Goal: Task Accomplishment & Management: Complete application form

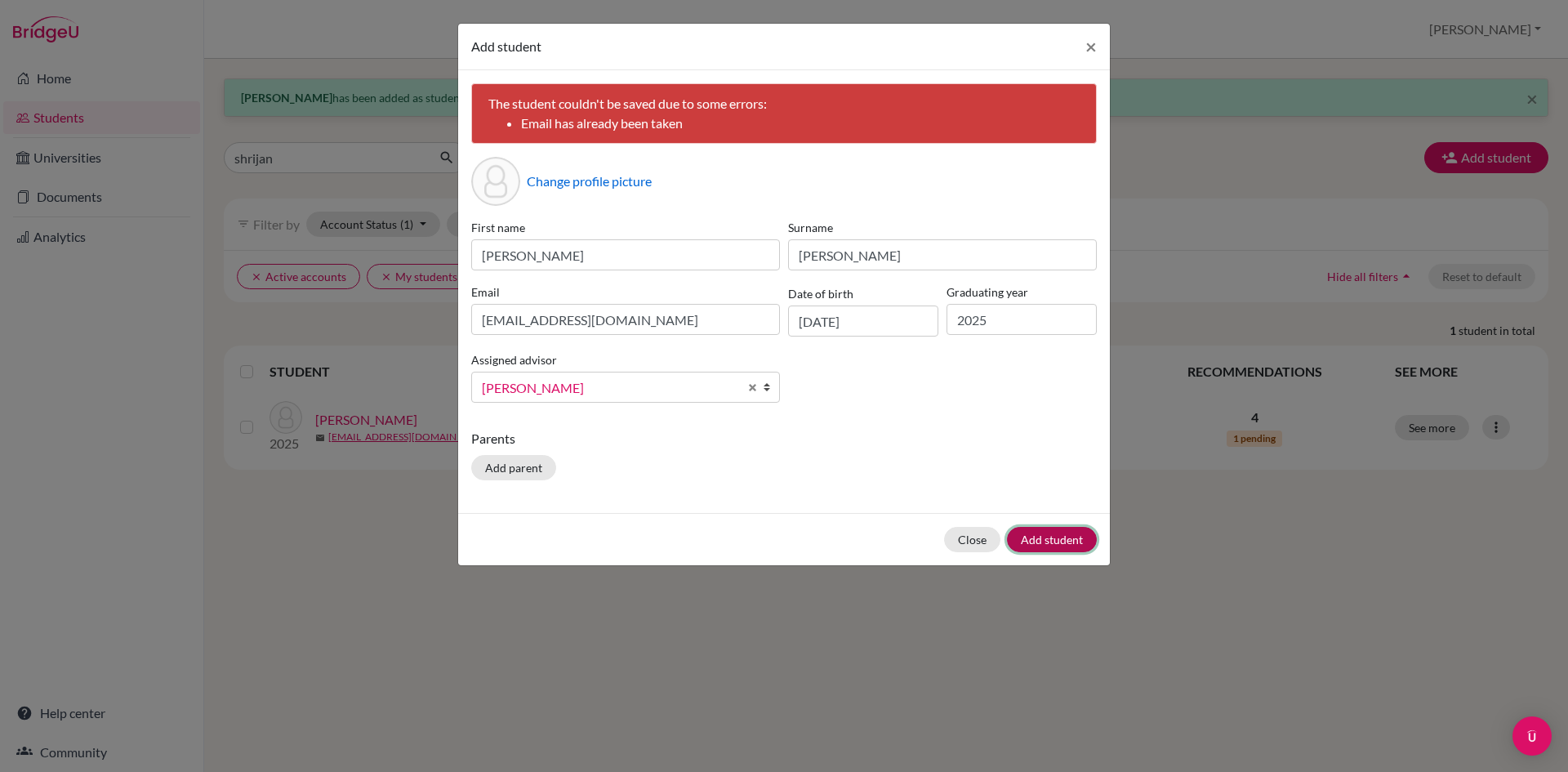
click at [1055, 540] on button "Add student" at bounding box center [1051, 539] width 90 height 25
click at [978, 538] on button "Close" at bounding box center [972, 539] width 56 height 25
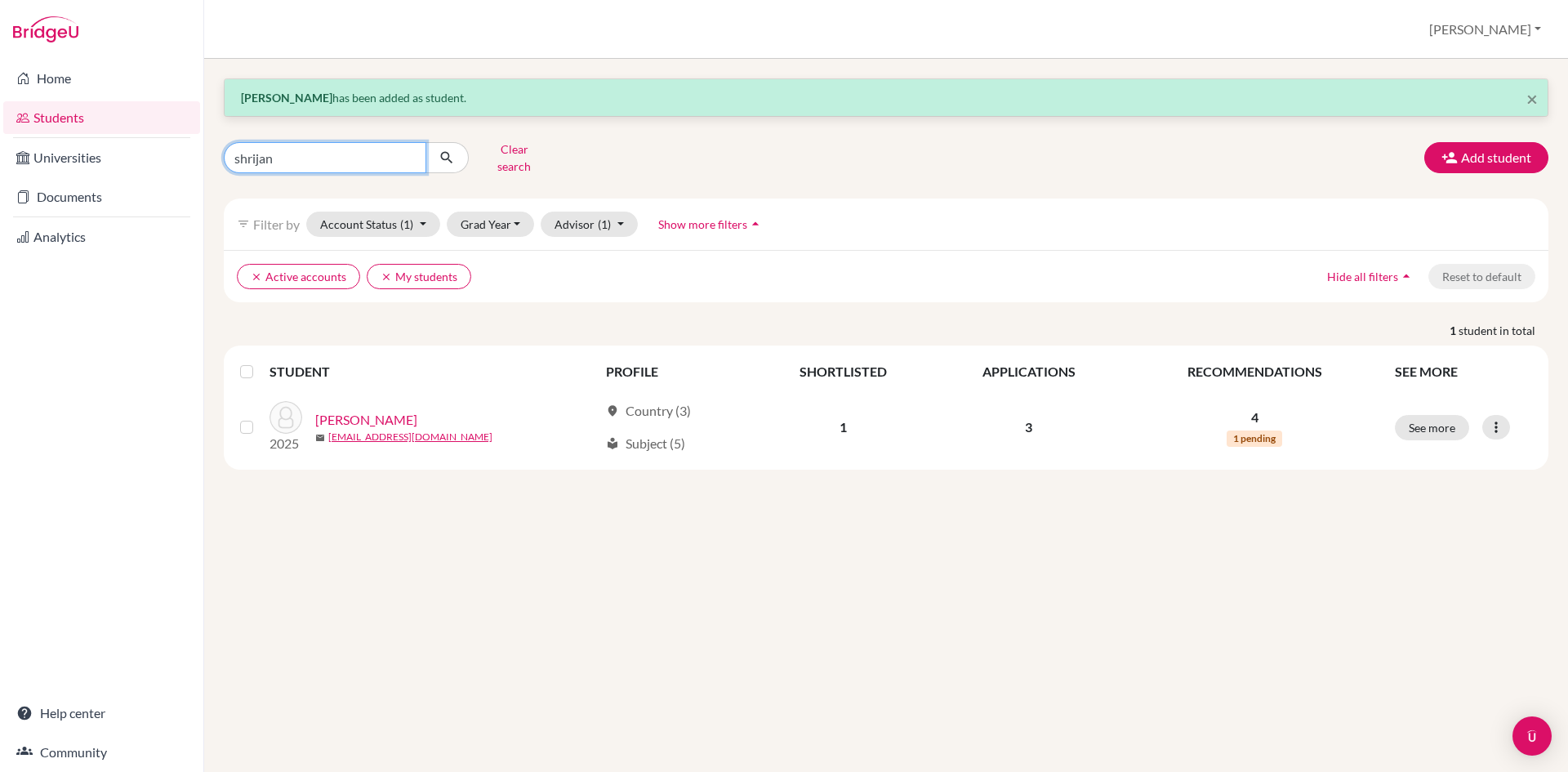
drag, startPoint x: 287, startPoint y: 153, endPoint x: 103, endPoint y: 125, distance: 186.1
click at [103, 125] on div "Home Students Universities Documents Analytics Help center Community Students o…" at bounding box center [784, 386] width 1568 height 772
type input "[PERSON_NAME]"
click button "submit" at bounding box center [447, 157] width 44 height 31
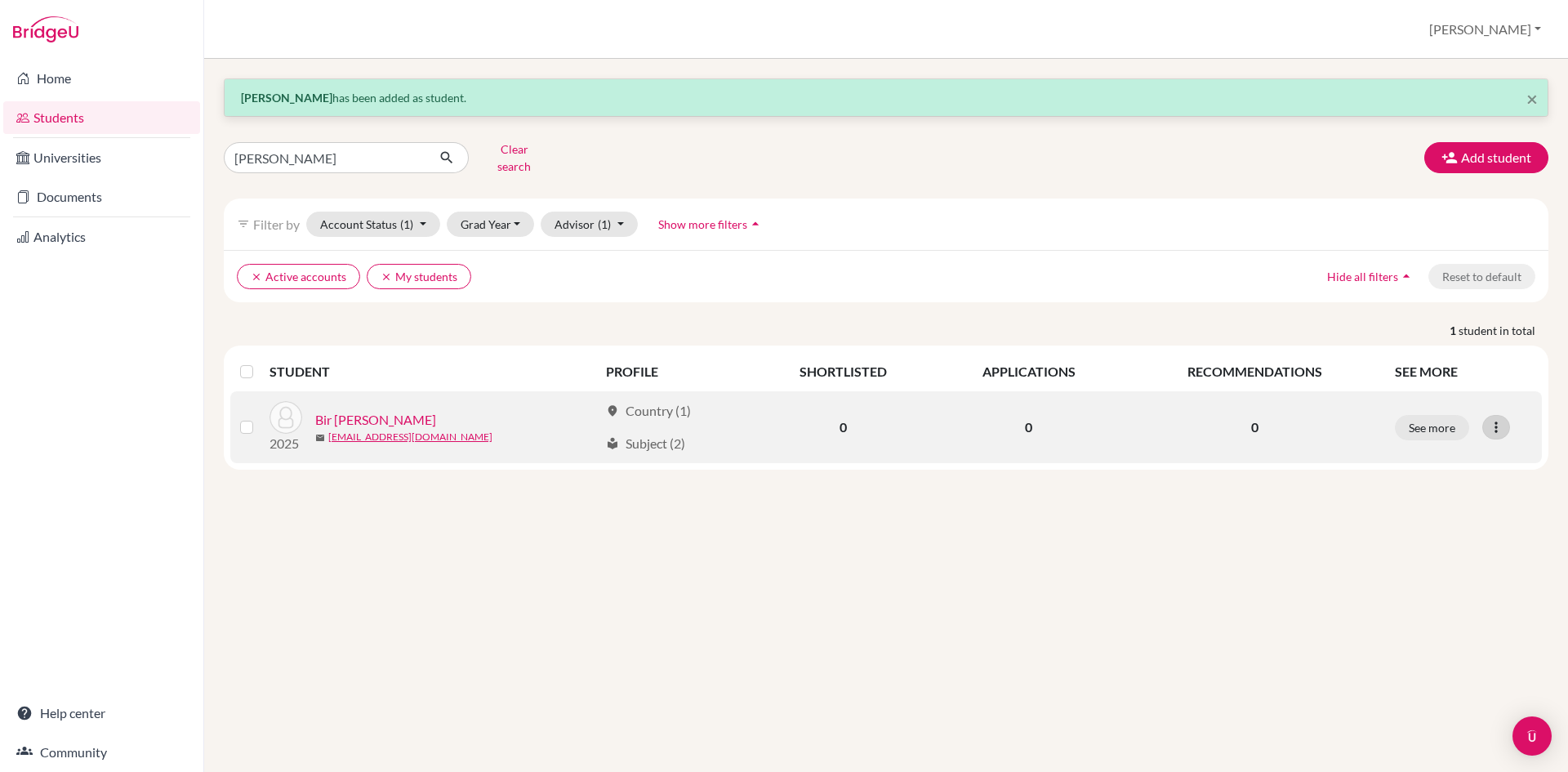
click at [1497, 419] on icon at bounding box center [1496, 427] width 16 height 16
click at [1440, 477] on button "Send Message" at bounding box center [1425, 487] width 129 height 26
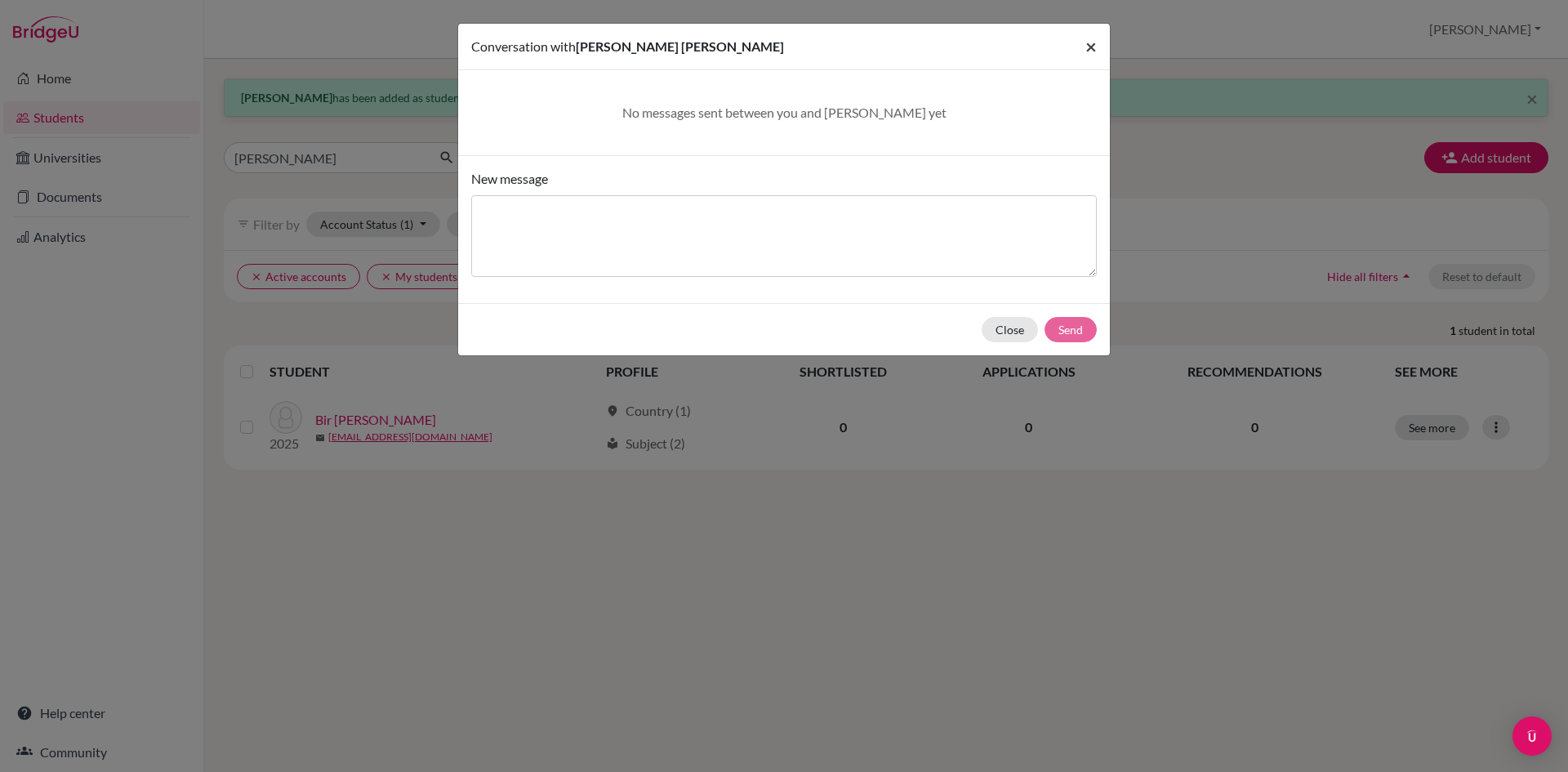
click at [1092, 50] on span "×" at bounding box center [1091, 46] width 12 height 24
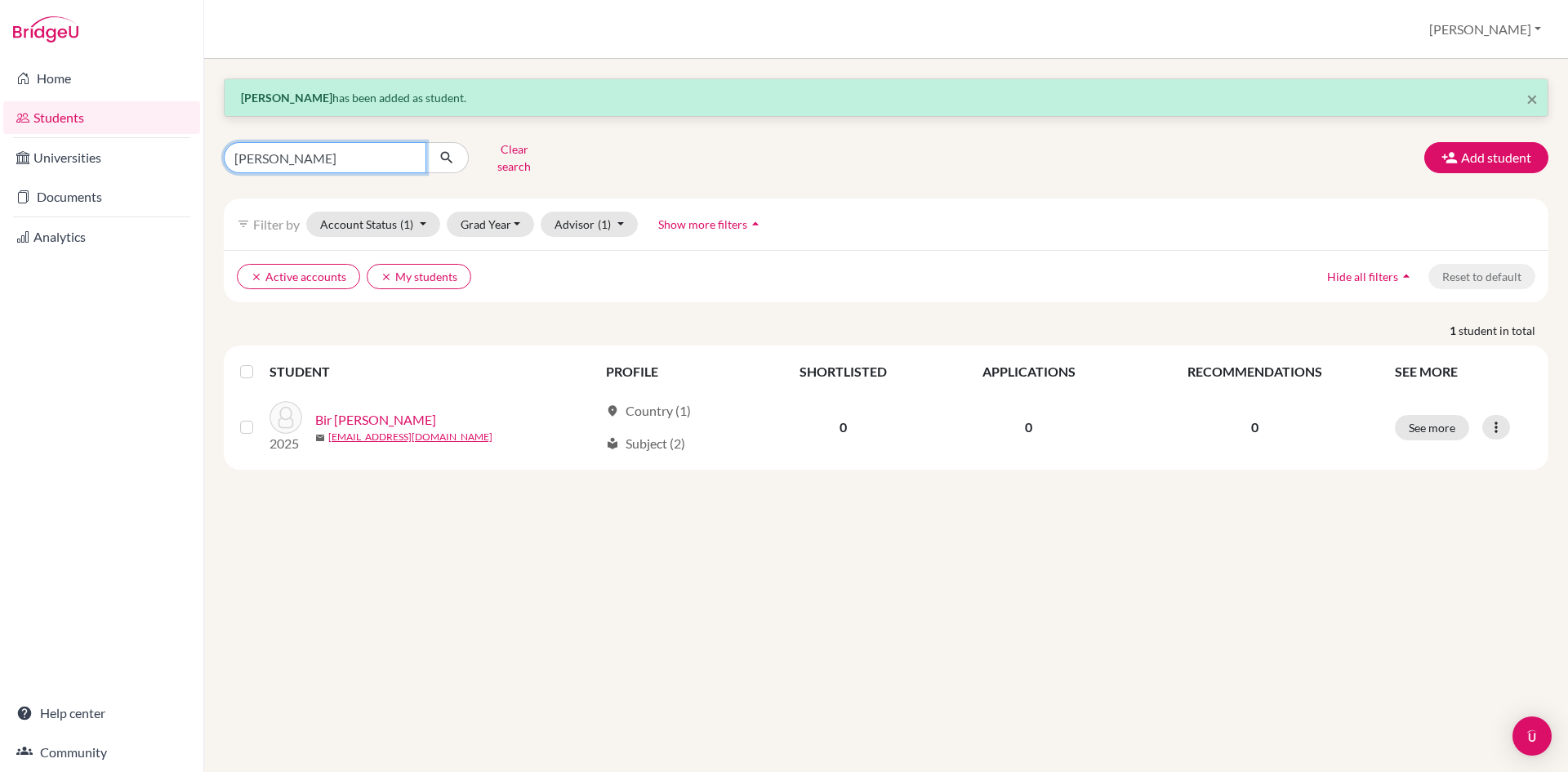
click at [408, 152] on input "[PERSON_NAME]" at bounding box center [324, 157] width 203 height 31
click at [1494, 152] on button "Add student" at bounding box center [1486, 157] width 124 height 31
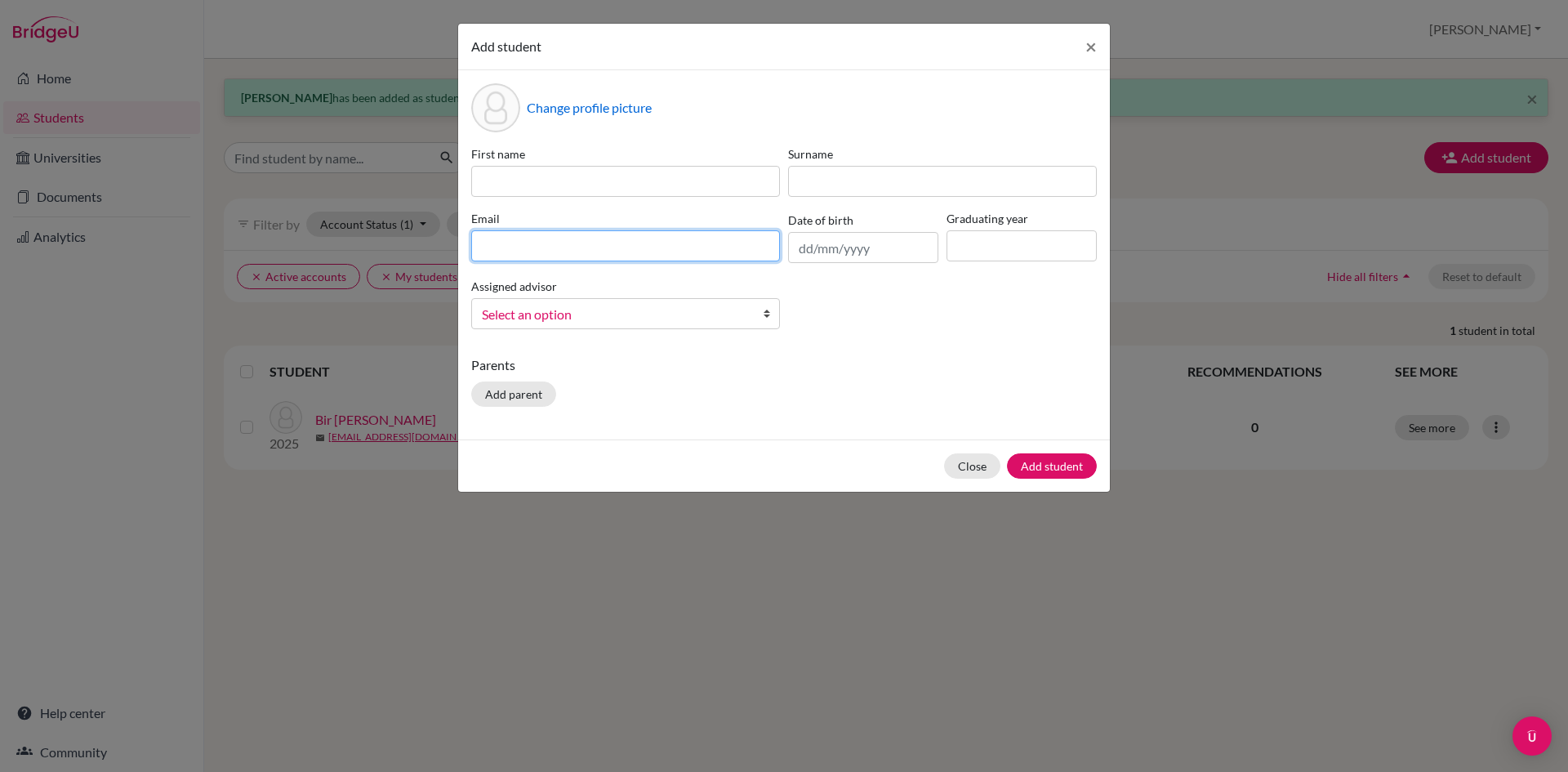
paste input "[EMAIL_ADDRESS][DOMAIN_NAME]"
type input "[EMAIL_ADDRESS][DOMAIN_NAME]"
click at [526, 317] on span "Select an option" at bounding box center [614, 313] width 266 height 21
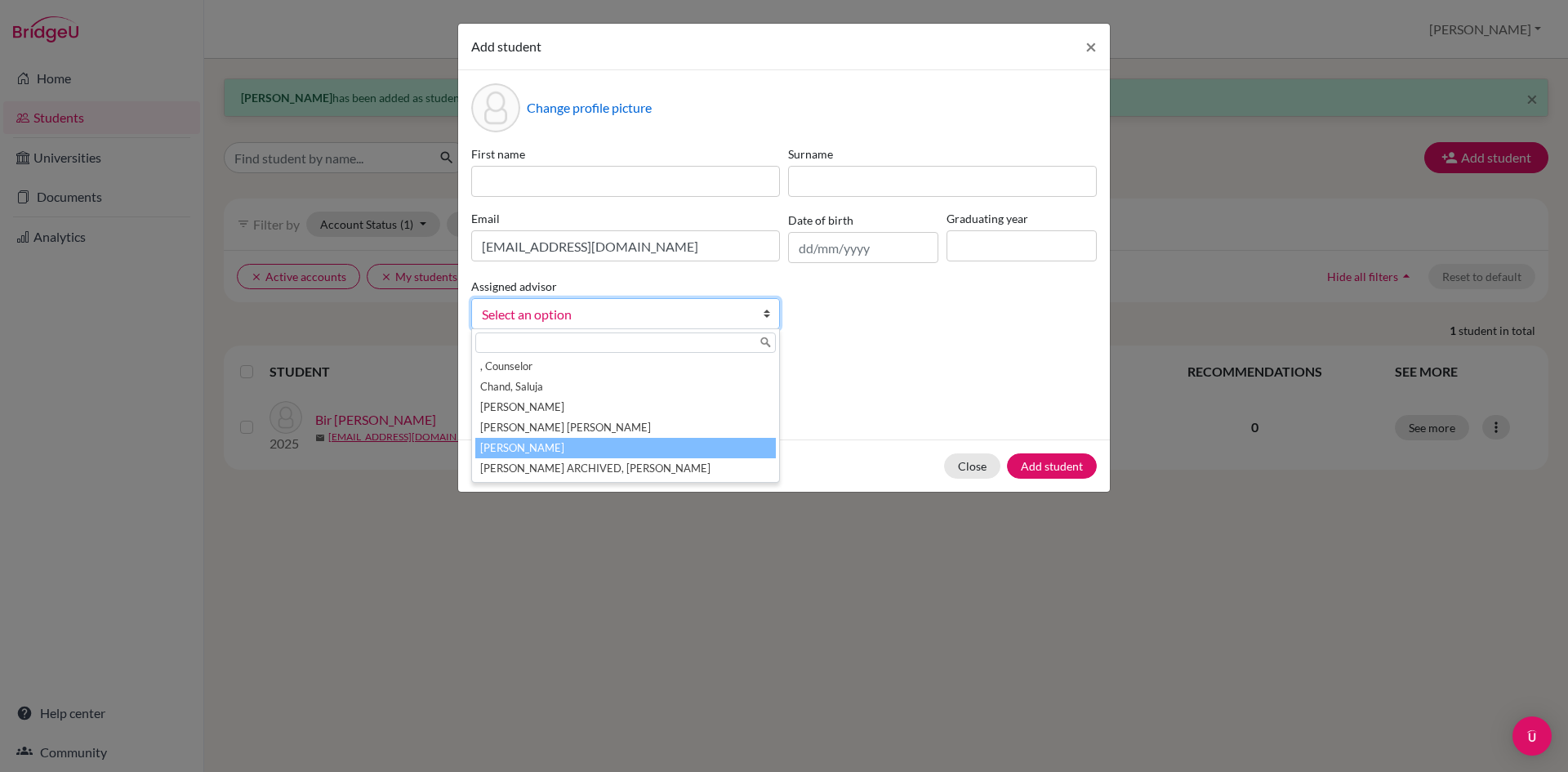
click at [541, 446] on li "[PERSON_NAME]" at bounding box center [625, 448] width 301 height 20
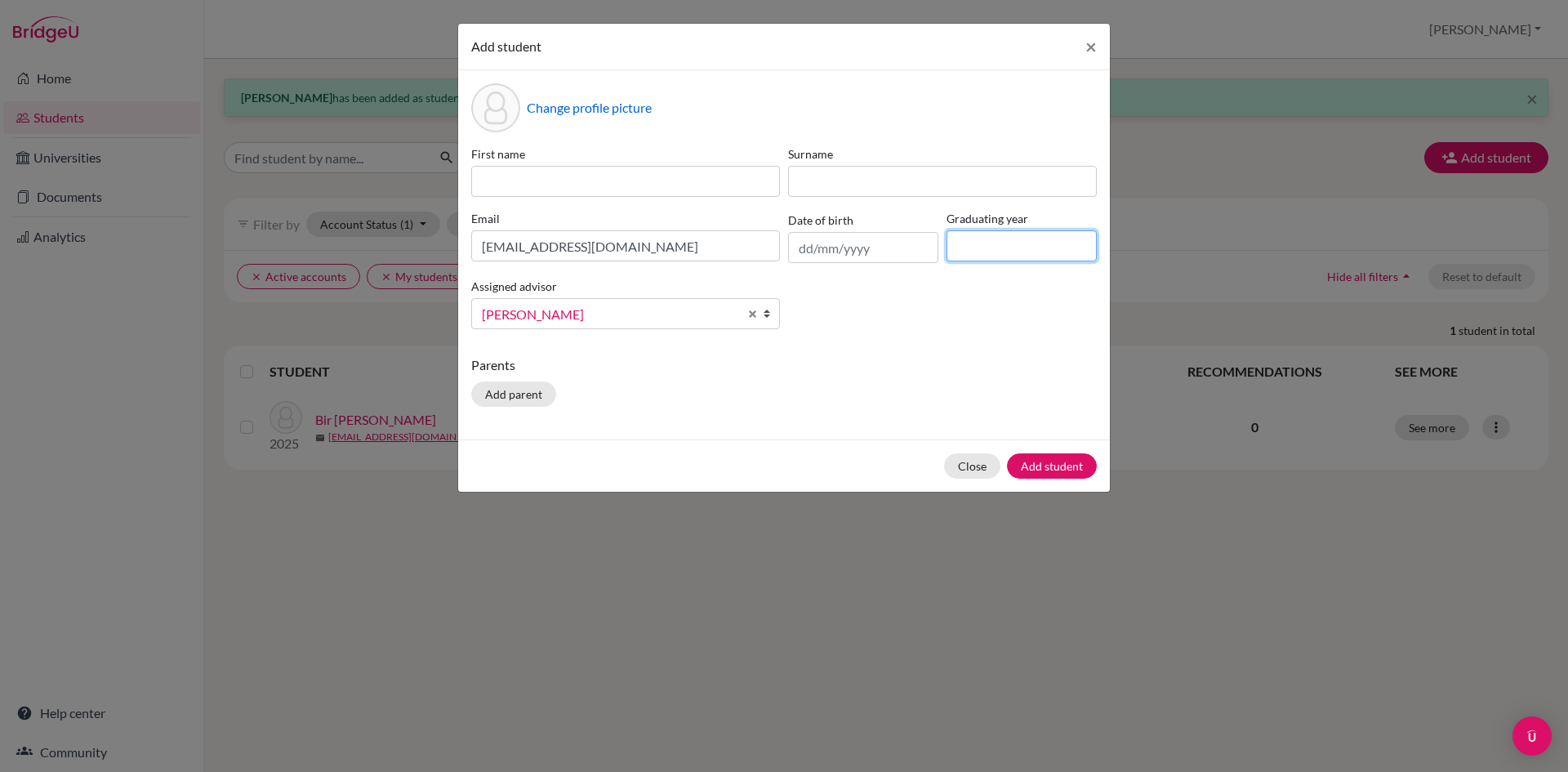
click at [998, 251] on input at bounding box center [1021, 246] width 150 height 31
type input "2025"
click at [567, 176] on input at bounding box center [626, 181] width 309 height 31
type input "Arman"
click at [932, 186] on input at bounding box center [942, 181] width 309 height 31
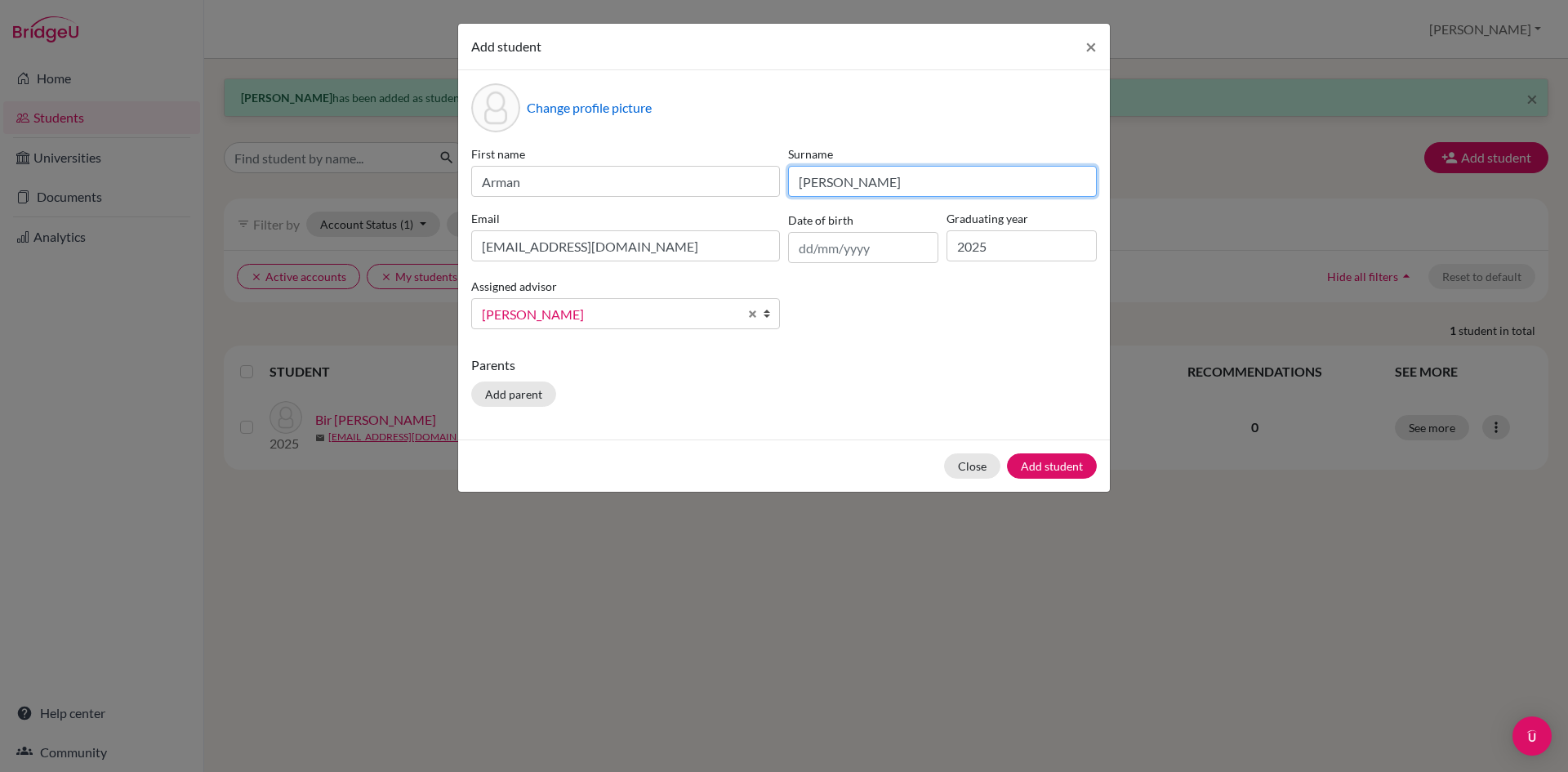
type input "[PERSON_NAME]"
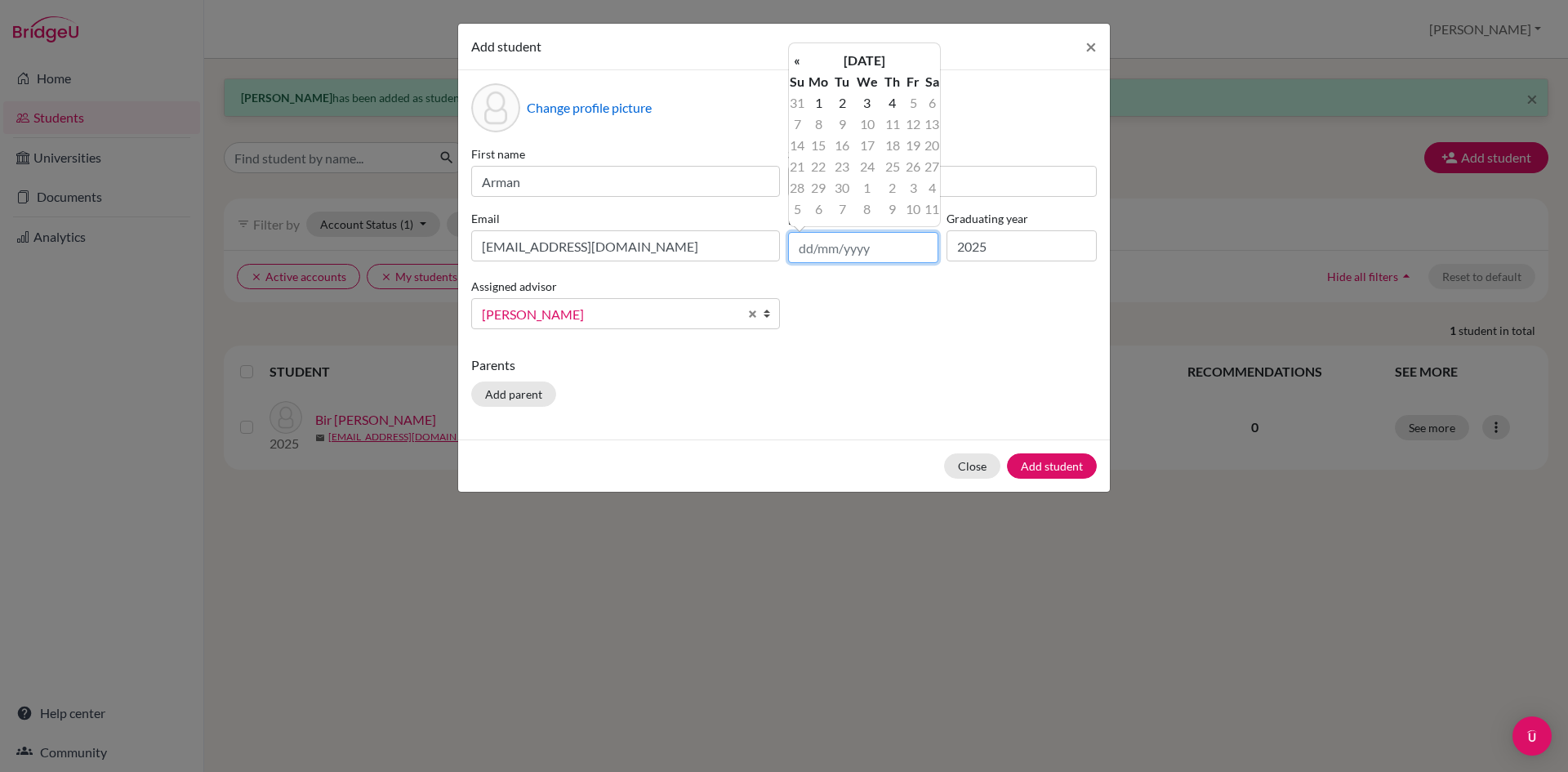
click at [804, 252] on input "text" at bounding box center [862, 247] width 150 height 31
type input "[DATE]"
click at [825, 373] on p "Parents" at bounding box center [784, 365] width 626 height 20
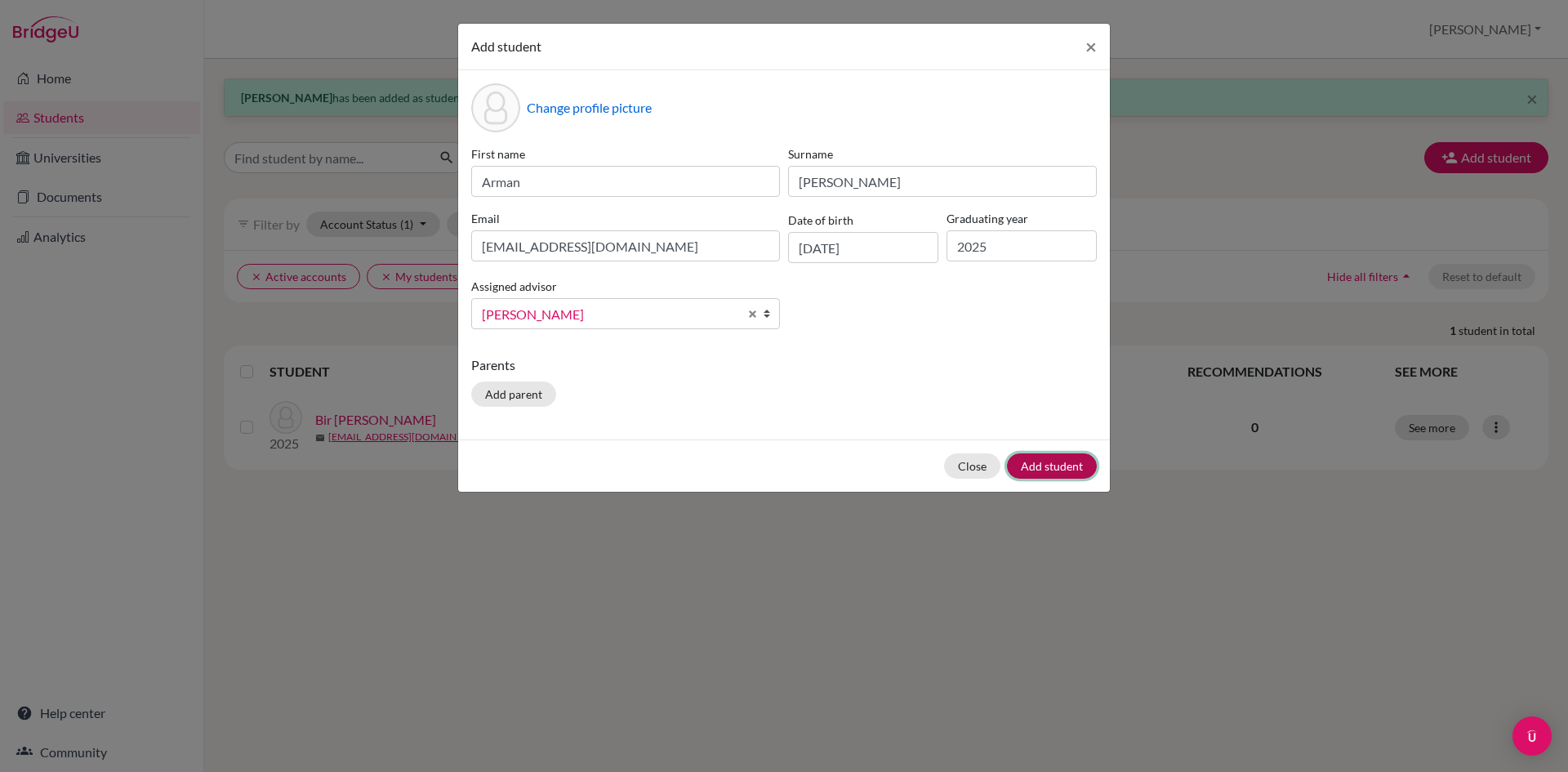
click at [1053, 470] on button "Add student" at bounding box center [1051, 466] width 90 height 25
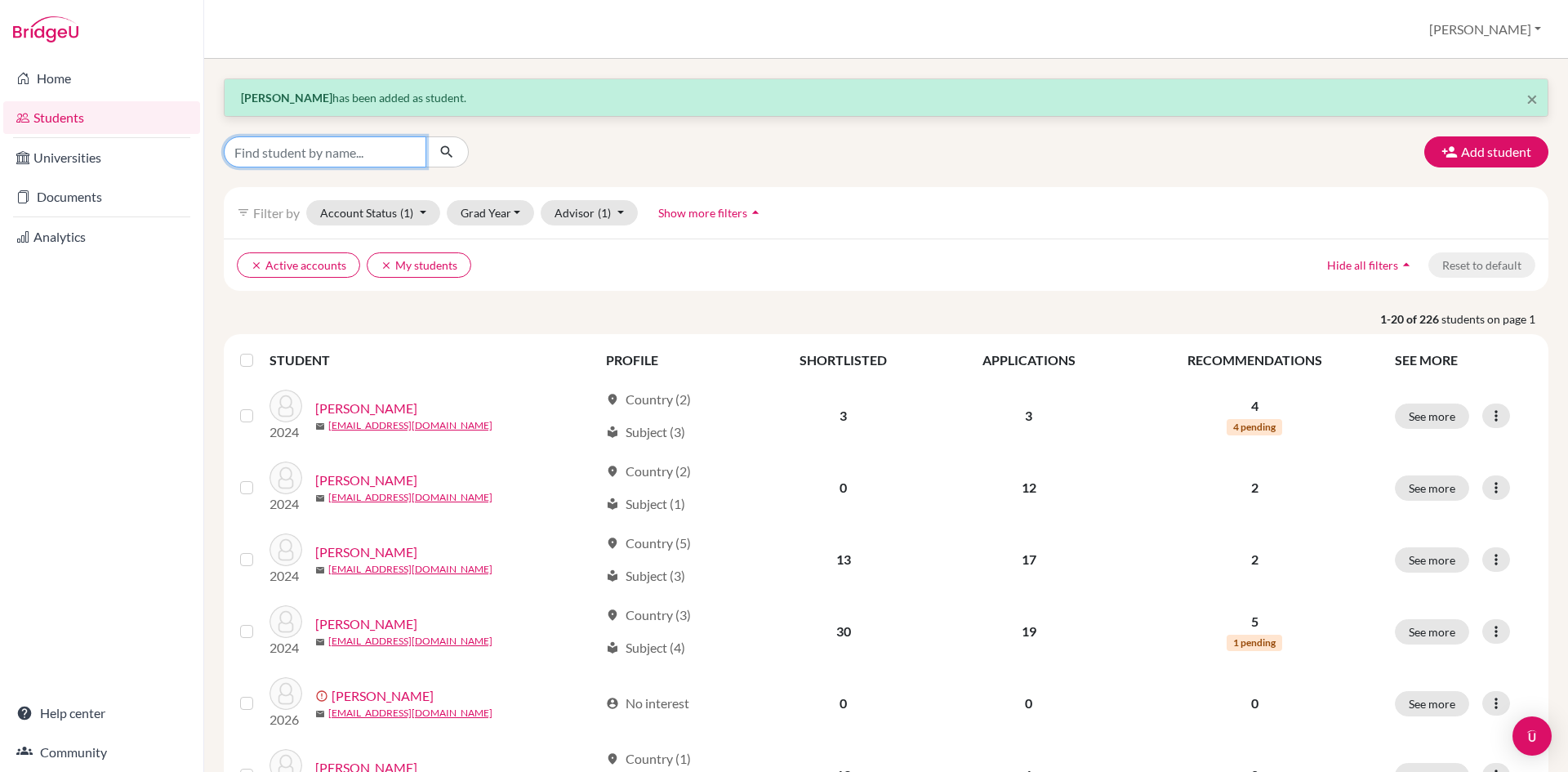
click at [379, 162] on input "Find student by name..." at bounding box center [324, 152] width 203 height 31
type input "[PERSON_NAME]"
click button "submit" at bounding box center [447, 152] width 44 height 31
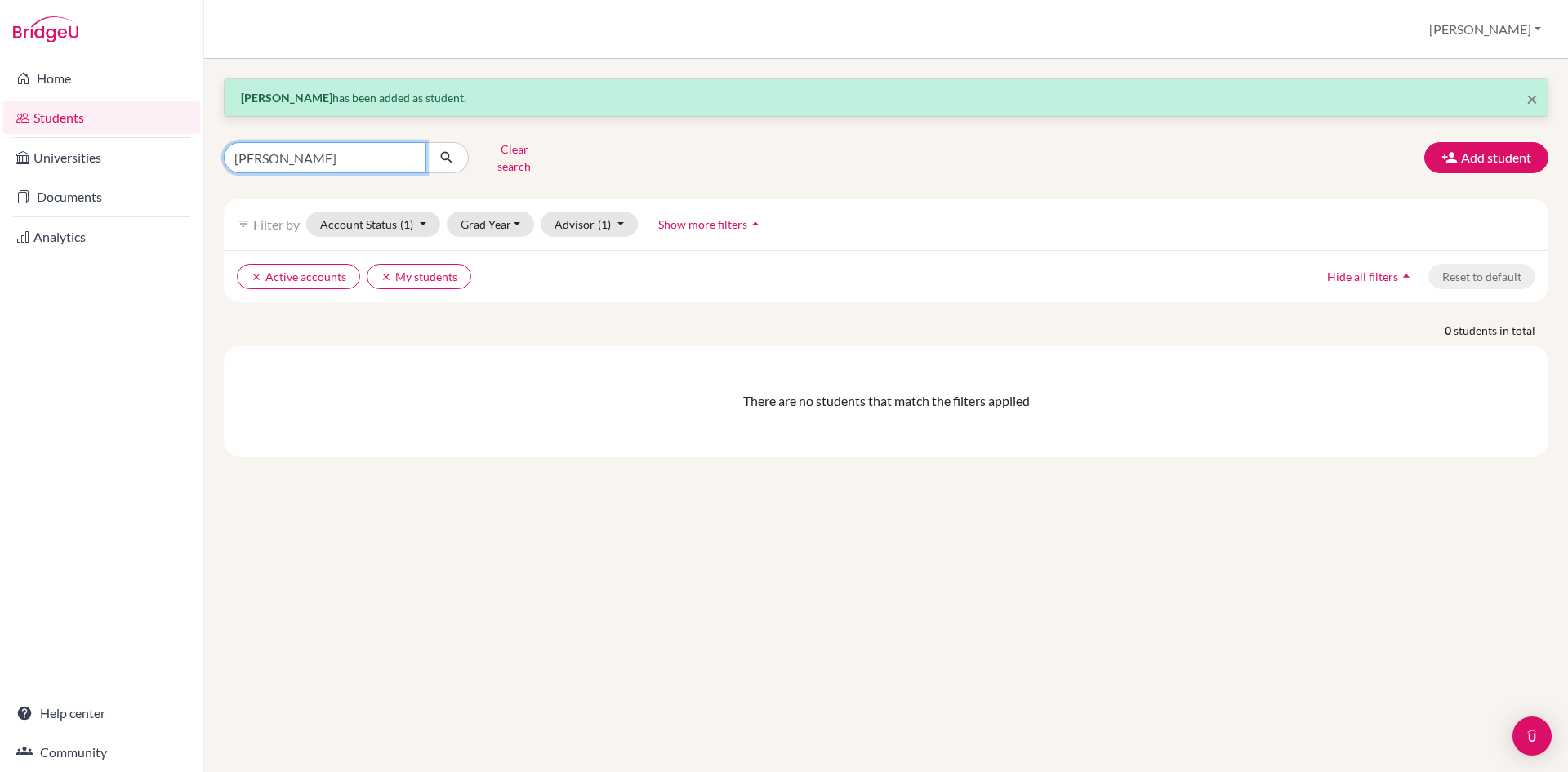
click at [266, 157] on input "[PERSON_NAME]" at bounding box center [324, 157] width 203 height 31
type input "[PERSON_NAME]"
click at [319, 153] on input "[PERSON_NAME]" at bounding box center [324, 157] width 203 height 31
click button "submit" at bounding box center [447, 157] width 44 height 31
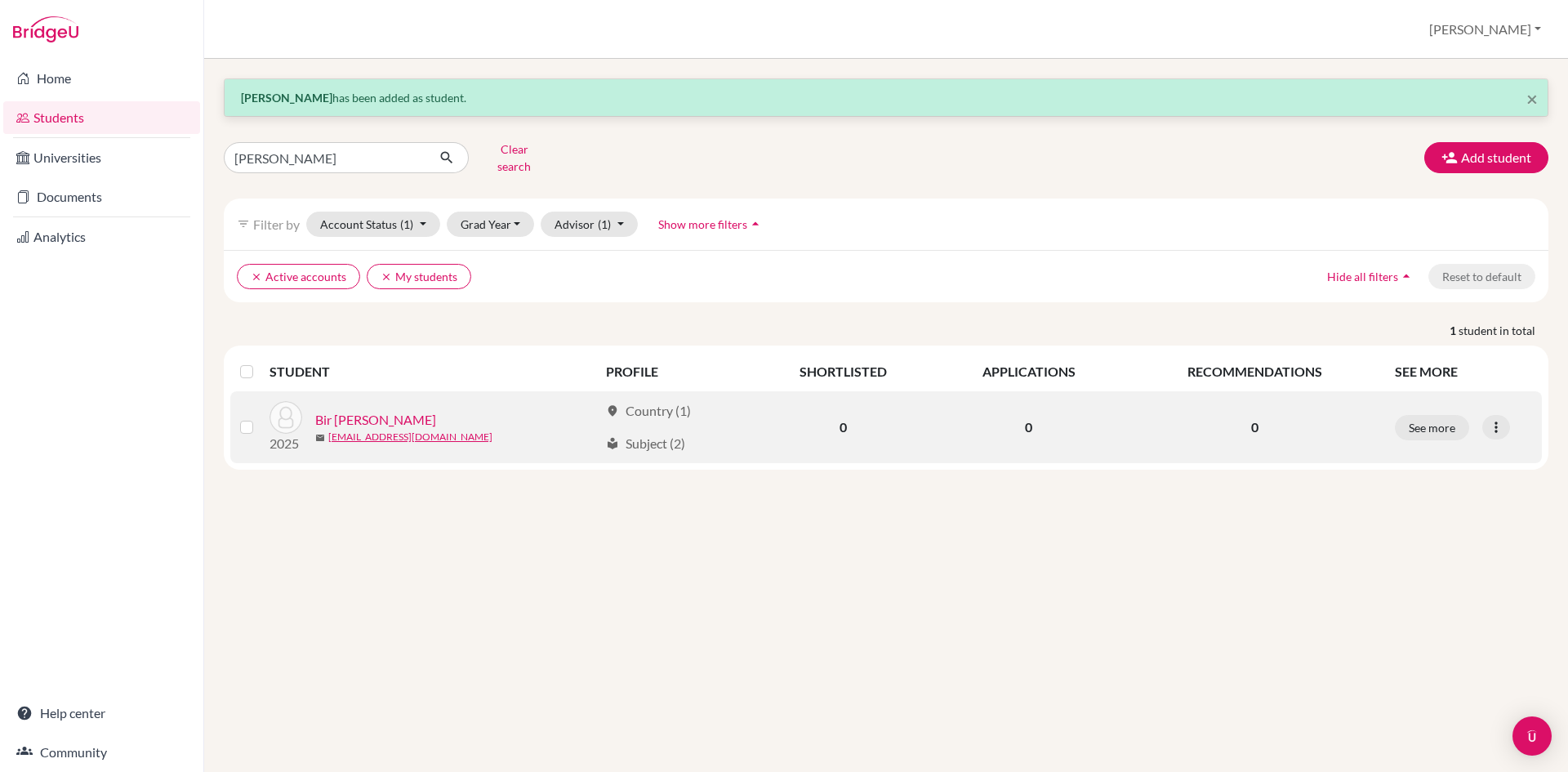
click at [382, 410] on link "Bir [PERSON_NAME]" at bounding box center [375, 420] width 121 height 20
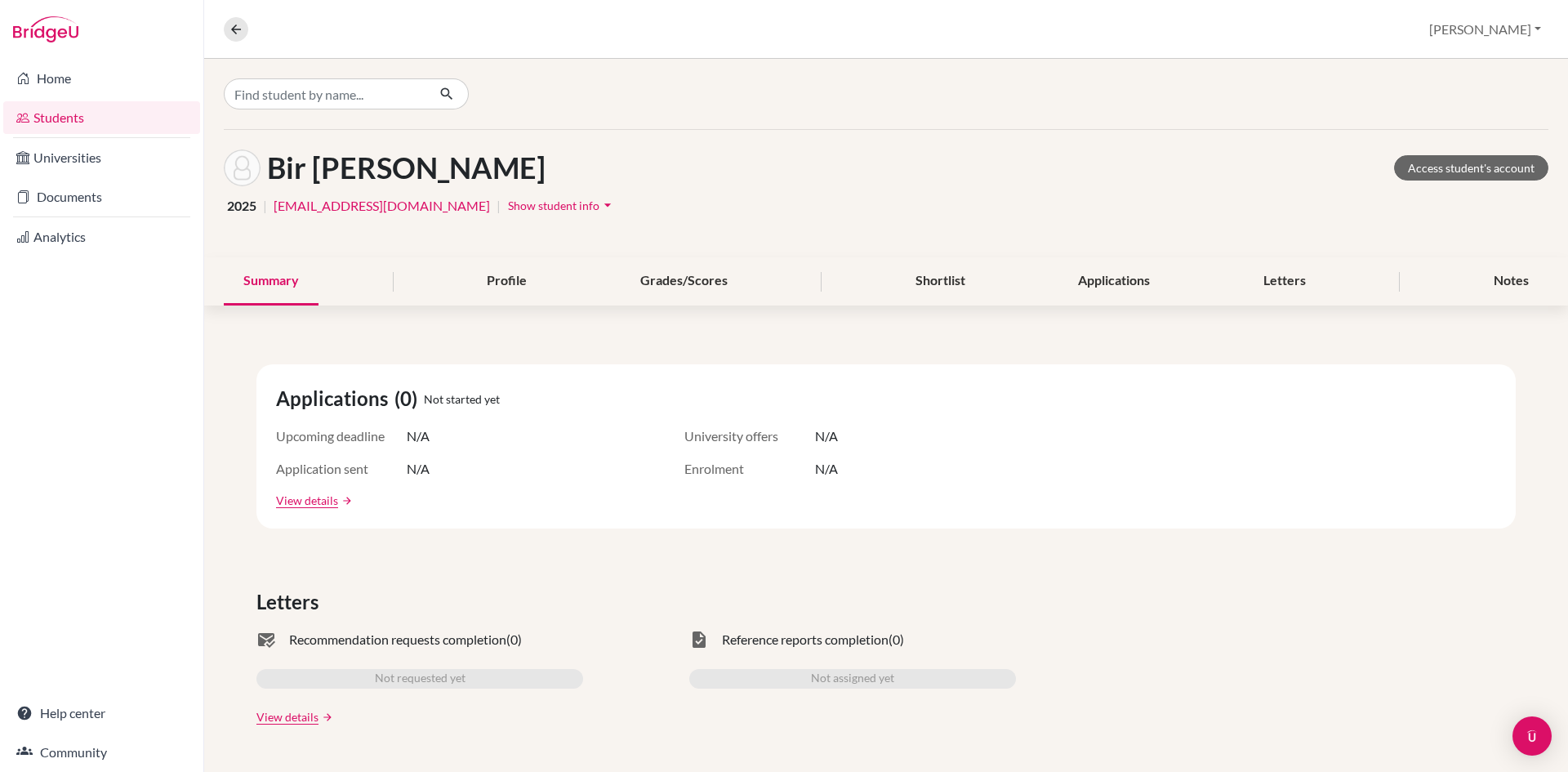
click at [600, 203] on icon "arrow_drop_down" at bounding box center [608, 205] width 16 height 16
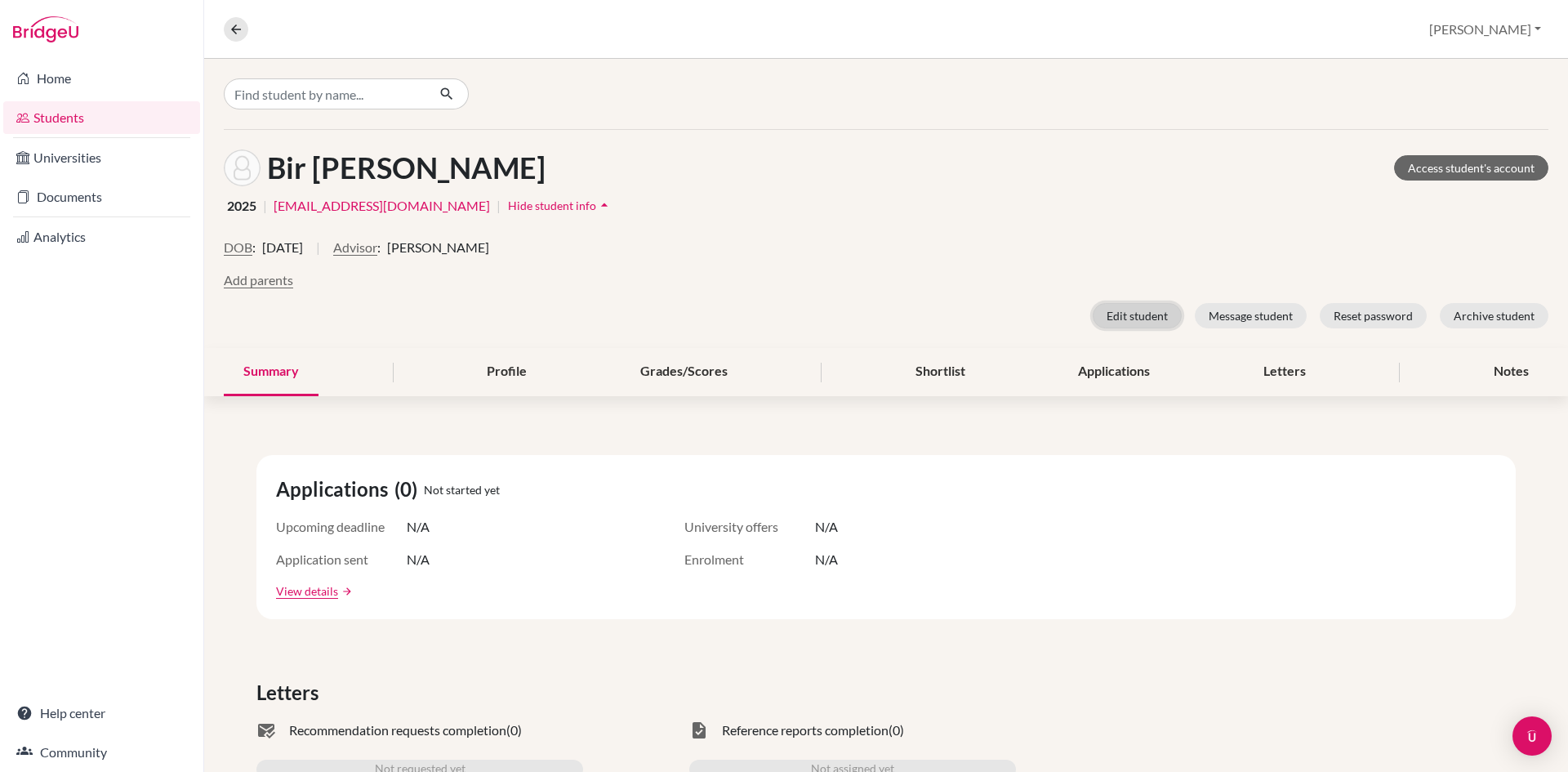
click at [1139, 316] on button "Edit student" at bounding box center [1137, 316] width 89 height 25
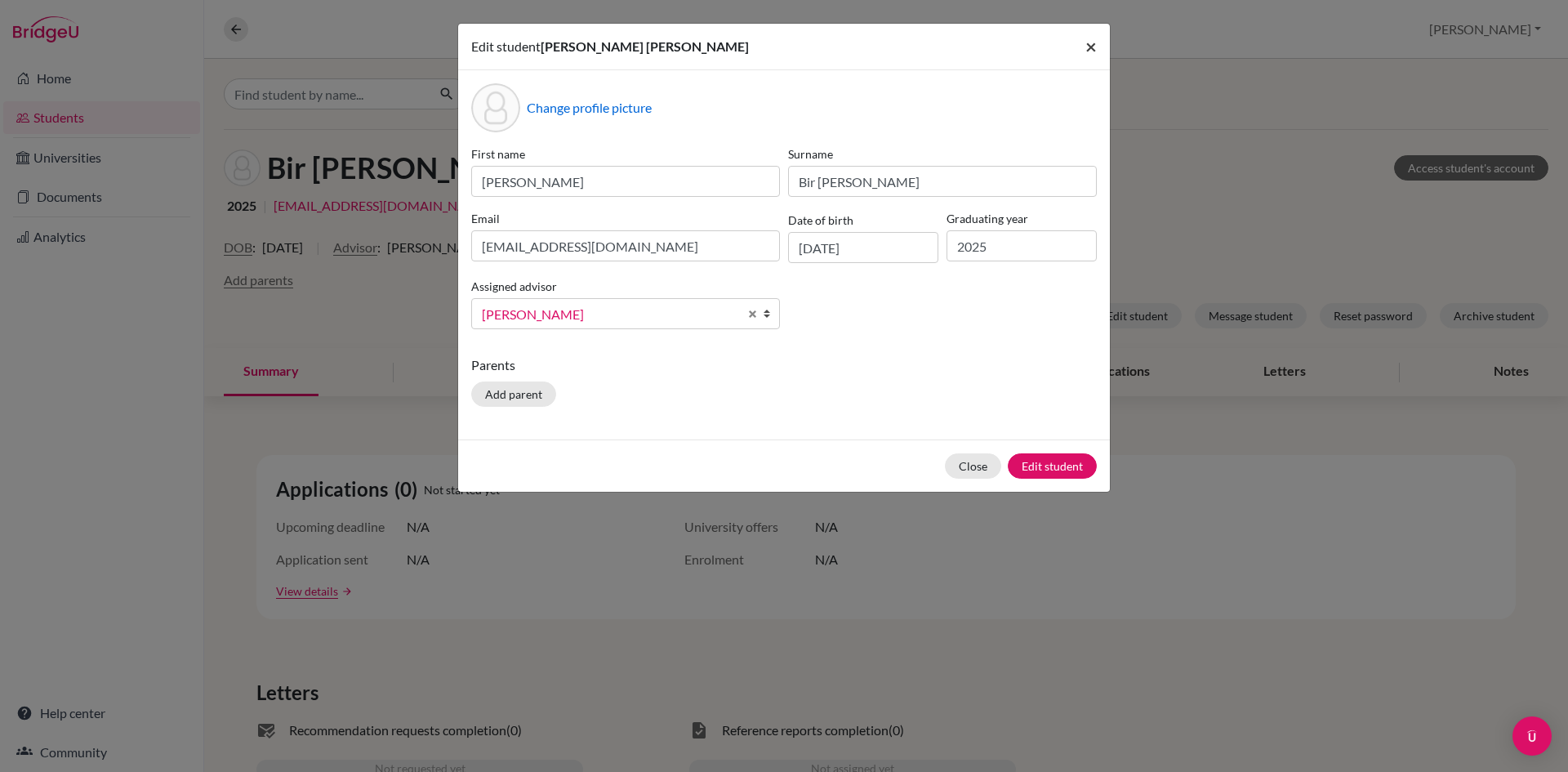
click at [1090, 43] on span "×" at bounding box center [1091, 46] width 12 height 24
